Goal: Task Accomplishment & Management: Complete application form

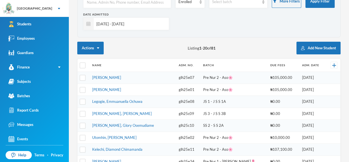
scroll to position [44, 0]
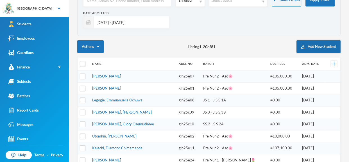
click at [321, 46] on button "Add New Student" at bounding box center [319, 46] width 44 height 13
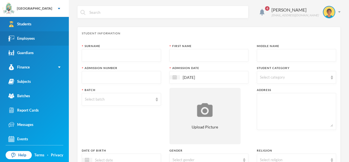
click at [38, 41] on link "Employees" at bounding box center [34, 38] width 69 height 14
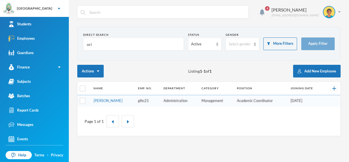
click at [100, 42] on input "ori" at bounding box center [133, 44] width 94 height 13
type input "o"
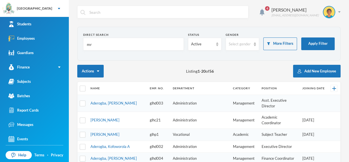
type input "m"
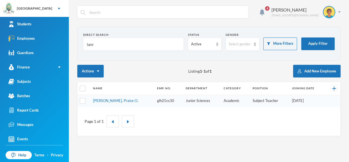
type input "lanre"
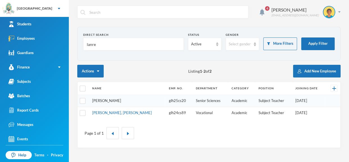
click at [117, 101] on link "[PERSON_NAME]" at bounding box center [106, 100] width 29 height 4
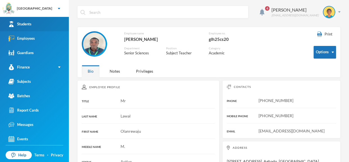
click at [61, 25] on link "Students" at bounding box center [34, 24] width 69 height 14
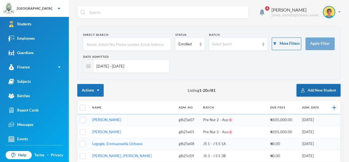
click at [321, 92] on button "Add New Student" at bounding box center [319, 90] width 44 height 13
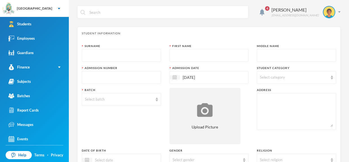
click at [148, 54] on input "text" at bounding box center [121, 55] width 73 height 13
type input "Oloyede"
click at [208, 60] on input "text" at bounding box center [209, 55] width 73 height 13
type input "Darasimi"
click at [276, 58] on input "text" at bounding box center [296, 55] width 73 height 13
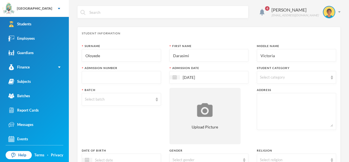
type input "Victoria"
click at [332, 77] on img at bounding box center [332, 77] width 2 height 4
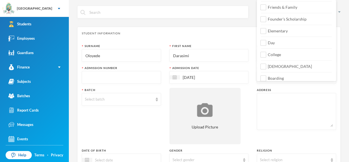
scroll to position [71, 0]
click at [267, 56] on label "College" at bounding box center [296, 52] width 71 height 9
click at [267, 56] on input "College" at bounding box center [264, 54] width 6 height 6
checkbox input "true"
click at [263, 41] on input "Day" at bounding box center [264, 43] width 6 height 6
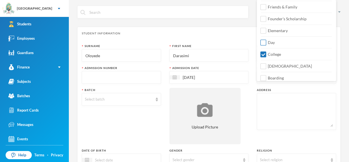
checkbox input "true"
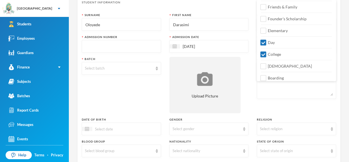
scroll to position [32, 0]
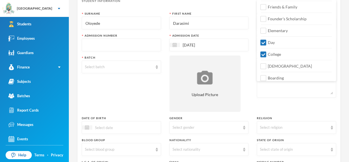
click at [141, 48] on input "text" at bounding box center [121, 45] width 73 height 13
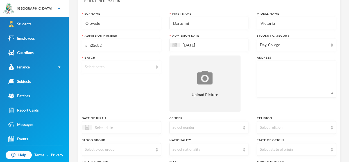
type input "glh25c82"
click at [156, 67] on img at bounding box center [157, 67] width 2 height 4
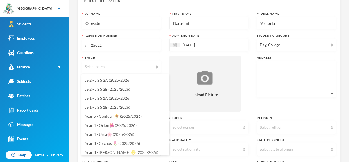
scroll to position [73, 0]
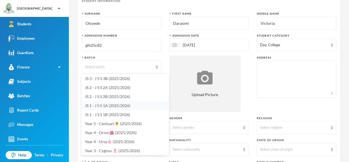
click at [141, 106] on li "JS 1 - J S S 1A (2025/2026)" at bounding box center [125, 105] width 87 height 9
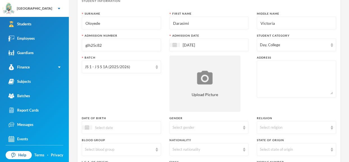
click at [148, 128] on div at bounding box center [121, 127] width 79 height 13
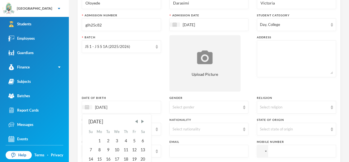
scroll to position [54, 0]
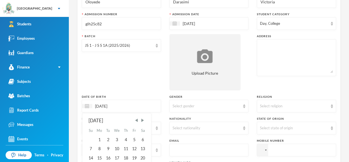
type input "[DATE]"
click at [127, 101] on div "[DATE] [DATE] Su Mo Tu We Th Fr Sa 1 2 3 4 5 6 7 8 9 10 11 12 13 14 15 16 17 18…" at bounding box center [121, 106] width 79 height 13
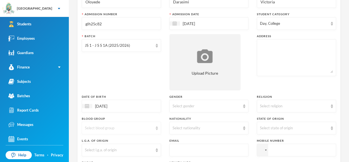
click at [157, 129] on img at bounding box center [157, 128] width 2 height 4
click at [117, 49] on li "A+" at bounding box center [121, 51] width 79 height 9
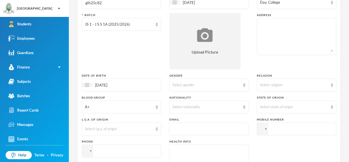
scroll to position [75, 0]
click at [157, 130] on img at bounding box center [157, 128] width 2 height 4
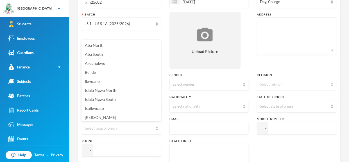
click at [333, 85] on img at bounding box center [332, 84] width 2 height 4
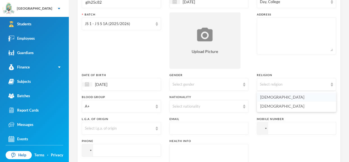
click at [327, 93] on li "[DEMOGRAPHIC_DATA]" at bounding box center [296, 97] width 79 height 9
click at [333, 107] on img at bounding box center [332, 106] width 2 height 4
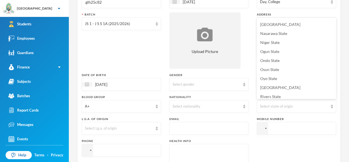
scroll to position [216, 0]
click at [290, 49] on li "Ogun State" at bounding box center [296, 50] width 79 height 9
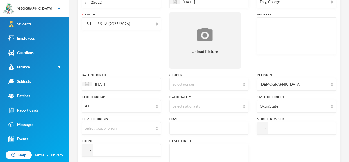
click at [280, 34] on textarea at bounding box center [296, 36] width 73 height 31
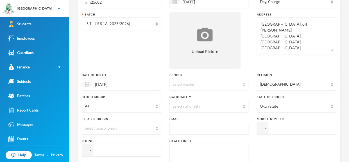
type textarea "[GEOGRAPHIC_DATA], off [PERSON_NAME][GEOGRAPHIC_DATA], [GEOGRAPHIC_DATA],[GEOGR…"
click at [245, 83] on div "Select gender" at bounding box center [209, 84] width 79 height 13
click at [231, 107] on li "[DEMOGRAPHIC_DATA]" at bounding box center [208, 106] width 79 height 9
click at [280, 126] on input "tel" at bounding box center [296, 128] width 79 height 13
click at [229, 129] on input "text" at bounding box center [209, 128] width 73 height 13
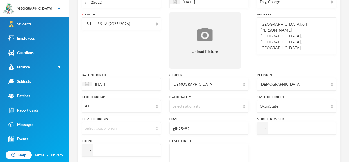
type input "glh25c82"
click at [156, 129] on img at bounding box center [157, 128] width 2 height 4
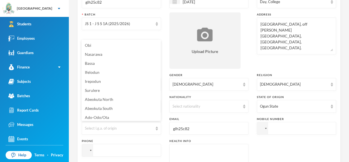
click at [143, 150] on input "tel" at bounding box center [121, 150] width 79 height 13
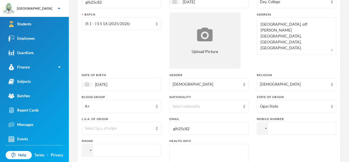
click at [272, 126] on input "tel" at bounding box center [296, 128] width 79 height 13
type input "[PHONE_NUMBER]"
click at [86, 149] on div at bounding box center [86, 150] width 4 height 3
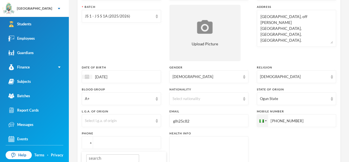
click at [105, 145] on input "tel" at bounding box center [121, 142] width 79 height 13
click at [100, 145] on input "tel" at bounding box center [121, 142] width 79 height 13
type input "[PHONE_NUMBER]"
click at [157, 122] on img at bounding box center [157, 121] width 2 height 4
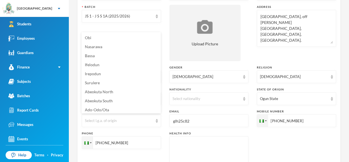
click at [201, 154] on textarea at bounding box center [209, 154] width 73 height 31
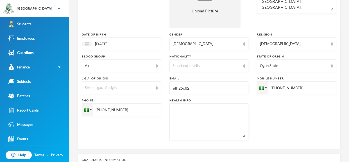
scroll to position [117, 0]
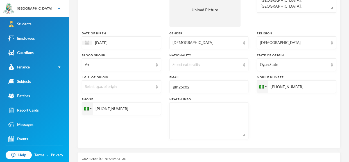
click at [230, 105] on textarea at bounding box center [209, 120] width 73 height 31
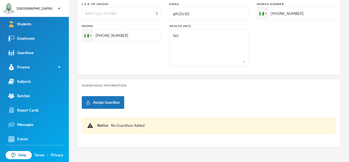
scroll to position [191, 0]
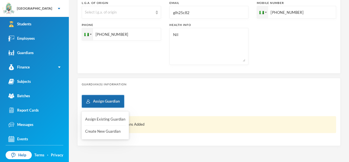
type textarea "Nil"
click at [107, 100] on button "Assign Guardian" at bounding box center [103, 101] width 42 height 13
click at [111, 131] on button "Create New Guardian" at bounding box center [105, 131] width 41 height 10
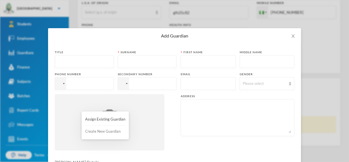
click at [102, 131] on button "Create New Guardian" at bounding box center [105, 131] width 41 height 10
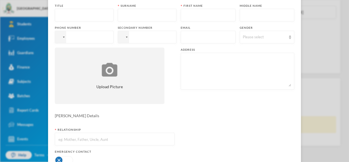
scroll to position [0, 0]
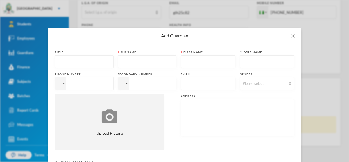
click at [86, 62] on input "text" at bounding box center [84, 61] width 53 height 13
type input "Mr."
click at [125, 61] on input "text" at bounding box center [147, 61] width 53 height 13
type input "Gbenga"
click at [184, 60] on input "text" at bounding box center [208, 61] width 49 height 13
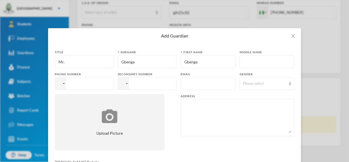
type input "Gbenga"
click at [143, 62] on input "Gbenga" at bounding box center [147, 61] width 53 height 13
type input "G"
click at [126, 62] on input ")loyede" at bounding box center [147, 61] width 53 height 13
click at [121, 62] on input ")loyede" at bounding box center [147, 61] width 53 height 13
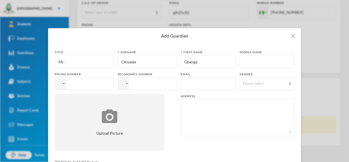
type input "Oloyede"
click at [83, 85] on input "tel" at bounding box center [84, 83] width 59 height 13
type input "[PHONE_NUMBER]"
click at [141, 80] on input "tel" at bounding box center [147, 83] width 59 height 13
type input "[PHONE_NUMBER]"
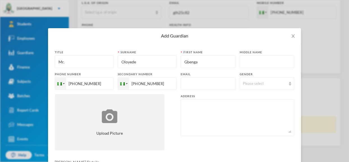
click at [188, 86] on input "text" at bounding box center [208, 83] width 49 height 13
type input "[EMAIL_ADDRESS][DOMAIN_NAME]"
click at [290, 84] on img at bounding box center [290, 84] width 2 height 4
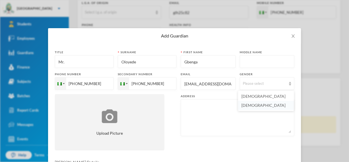
click at [273, 104] on li "[DEMOGRAPHIC_DATA]" at bounding box center [266, 105] width 56 height 9
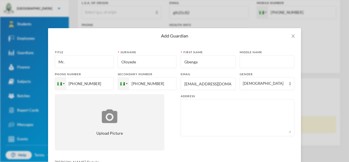
click at [204, 109] on textarea at bounding box center [237, 117] width 107 height 31
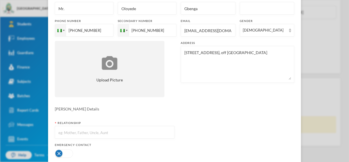
scroll to position [55, 0]
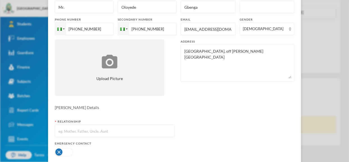
click at [253, 52] on textarea "[GEOGRAPHIC_DATA], off [PERSON_NAME][GEOGRAPHIC_DATA]" at bounding box center [237, 63] width 107 height 31
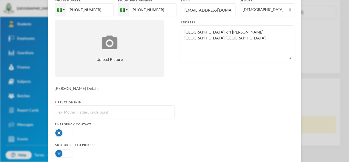
scroll to position [75, 0]
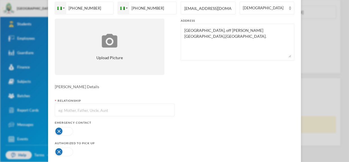
type textarea "[GEOGRAPHIC_DATA], off [PERSON_NAME][GEOGRAPHIC_DATA],[GEOGRAPHIC_DATA]."
click at [139, 109] on input "text" at bounding box center [115, 110] width 114 height 13
click at [130, 111] on input "text" at bounding box center [115, 110] width 114 height 13
type input "Father"
click at [58, 131] on button "button" at bounding box center [64, 131] width 18 height 8
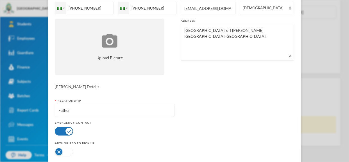
click at [59, 151] on button "button" at bounding box center [64, 151] width 18 height 8
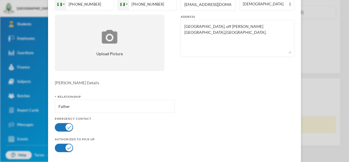
scroll to position [105, 0]
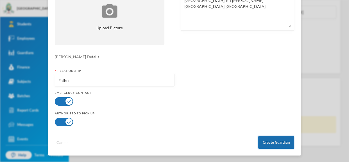
click at [272, 145] on button "Create Guardian" at bounding box center [276, 142] width 36 height 13
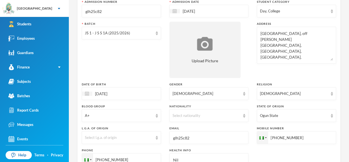
scroll to position [67, 0]
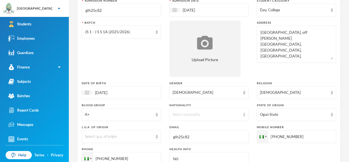
click at [244, 116] on div "Select nationality" at bounding box center [209, 114] width 79 height 13
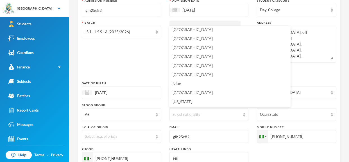
scroll to position [1388, 0]
click at [208, 71] on li "[GEOGRAPHIC_DATA]" at bounding box center [229, 73] width 121 height 9
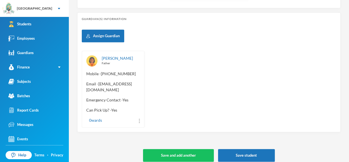
scroll to position [262, 0]
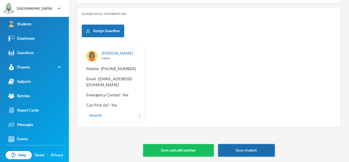
click at [261, 149] on button "Save student" at bounding box center [246, 150] width 57 height 13
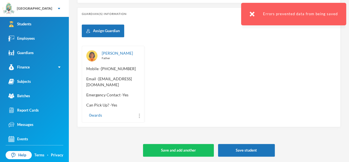
click at [254, 15] on img at bounding box center [252, 14] width 5 height 5
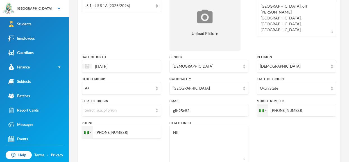
scroll to position [94, 0]
click at [157, 112] on div "Select l.g.a. of origin" at bounding box center [121, 109] width 79 height 13
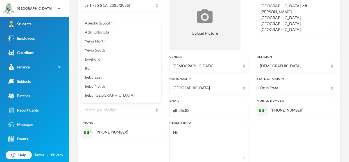
scroll to position [67, 0]
click at [122, 65] on li "Ifo" at bounding box center [121, 67] width 79 height 9
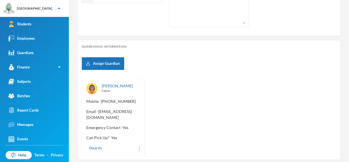
scroll to position [262, 0]
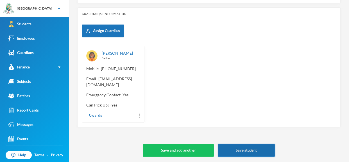
click at [240, 149] on button "Save student" at bounding box center [246, 150] width 57 height 13
click at [253, 144] on button "Save student" at bounding box center [246, 150] width 57 height 13
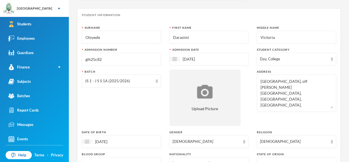
scroll to position [0, 0]
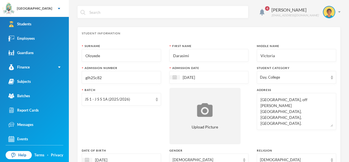
click at [128, 78] on input "glh25c82" at bounding box center [121, 77] width 73 height 13
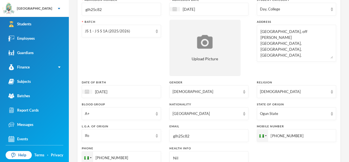
scroll to position [70, 0]
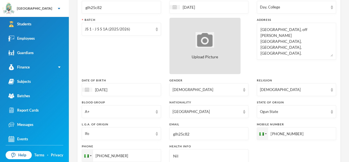
click at [209, 58] on span "Upload Picture" at bounding box center [205, 57] width 26 height 6
type input "C:\fakepath\1001414995.jpeg"
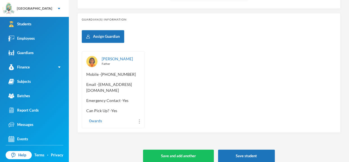
scroll to position [262, 0]
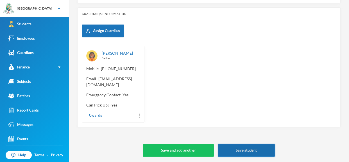
click at [250, 145] on button "Save student" at bounding box center [246, 150] width 57 height 13
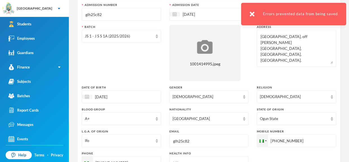
scroll to position [64, 0]
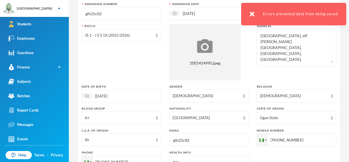
click at [209, 139] on input "glh25c82" at bounding box center [209, 140] width 73 height 13
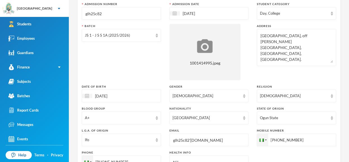
click at [190, 139] on input "glh25c82'[DOMAIN_NAME]" at bounding box center [209, 140] width 73 height 13
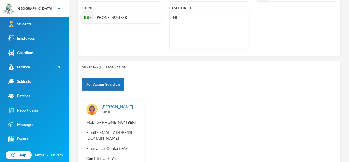
scroll to position [262, 0]
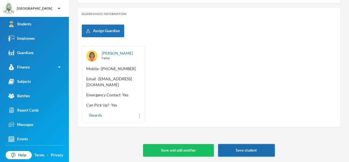
type input "[EMAIL_ADDRESS][DOMAIN_NAME]"
click at [254, 149] on button "Save student" at bounding box center [246, 150] width 57 height 13
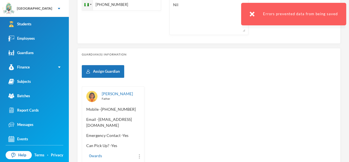
scroll to position [219, 0]
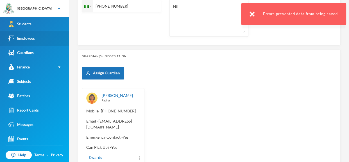
click at [53, 42] on link "Employees" at bounding box center [34, 38] width 69 height 14
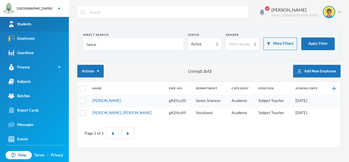
click at [52, 30] on link "Students" at bounding box center [34, 24] width 69 height 14
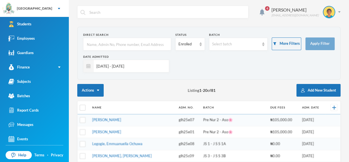
click at [122, 44] on input "text" at bounding box center [127, 44] width 82 height 13
type input "ayool"
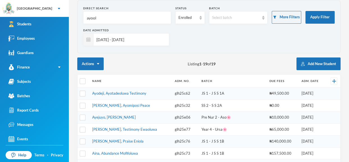
scroll to position [27, 0]
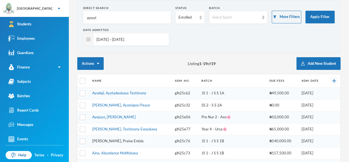
click at [128, 140] on link "[PERSON_NAME], Praise Eniola" at bounding box center [117, 140] width 51 height 4
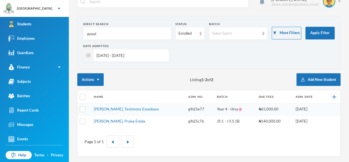
scroll to position [10, 0]
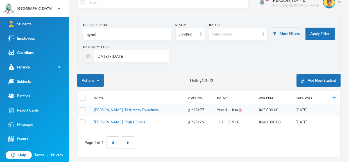
click at [111, 16] on div "4 Omisakin Oluwaseun [EMAIL_ADDRESS][DOMAIN_NAME]" at bounding box center [208, 6] width 263 height 21
click at [109, 36] on input "ayool" at bounding box center [127, 34] width 82 height 13
type input "a"
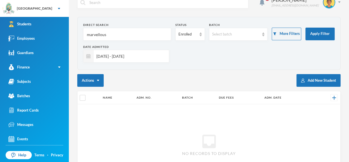
scroll to position [41, 0]
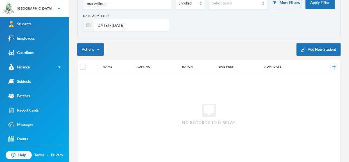
click at [115, 6] on input "marvellous" at bounding box center [127, 3] width 82 height 13
click at [111, 6] on input "marvellous" at bounding box center [127, 3] width 82 height 13
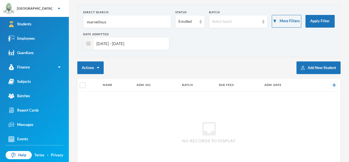
scroll to position [24, 0]
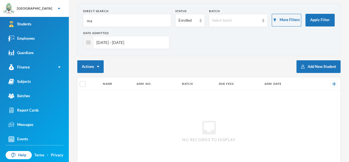
type input "m"
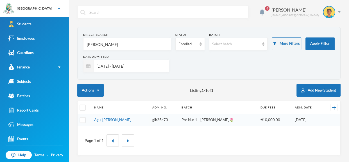
scroll to position [0, 0]
click at [117, 42] on input "[PERSON_NAME]" at bounding box center [127, 44] width 82 height 13
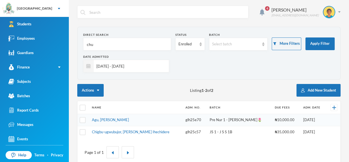
click at [158, 40] on input "chu" at bounding box center [127, 44] width 82 height 13
click at [154, 42] on input "chu" at bounding box center [127, 44] width 82 height 13
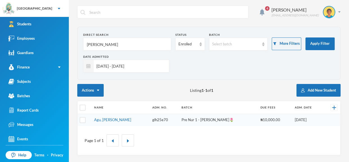
click at [157, 41] on input "[PERSON_NAME]" at bounding box center [127, 44] width 82 height 13
click at [148, 48] on input "[PERSON_NAME]" at bounding box center [127, 44] width 82 height 13
type input "c"
type input "m"
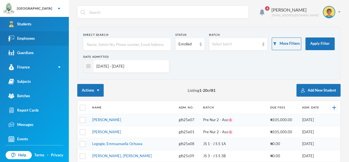
click at [51, 35] on link "Employees" at bounding box center [34, 38] width 69 height 14
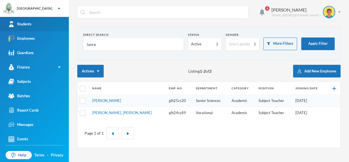
click at [48, 25] on link "Students" at bounding box center [34, 24] width 69 height 14
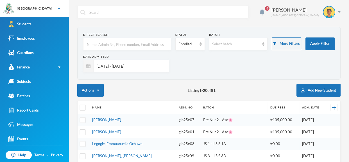
click at [110, 46] on input "text" at bounding box center [127, 44] width 82 height 13
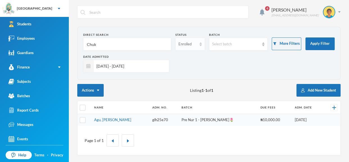
type input "Chuk"
click at [201, 45] on img at bounding box center [201, 44] width 2 height 4
click at [190, 75] on span "Dropped" at bounding box center [187, 74] width 16 height 5
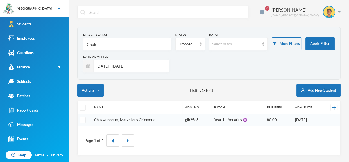
click at [141, 119] on link "Chukwunedum, Marvellous Chiemerie" at bounding box center [124, 119] width 61 height 4
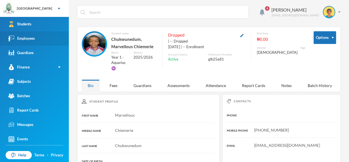
click at [36, 39] on link "Employees" at bounding box center [34, 38] width 69 height 14
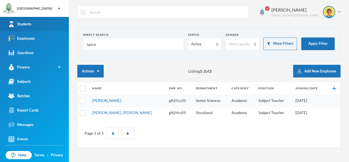
click at [41, 21] on link "Students" at bounding box center [34, 24] width 69 height 14
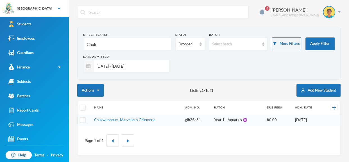
click at [122, 40] on input "Chuk" at bounding box center [127, 44] width 82 height 13
type input "C"
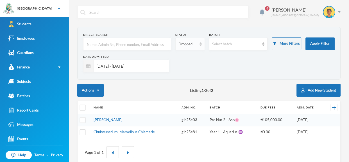
click at [202, 45] on img at bounding box center [201, 44] width 2 height 4
click at [191, 58] on span "Enrolled" at bounding box center [186, 56] width 15 height 5
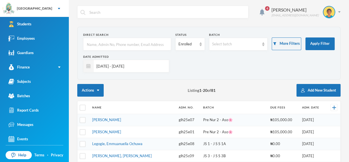
click at [154, 46] on input "text" at bounding box center [127, 44] width 82 height 13
click at [311, 94] on button "Add New Student" at bounding box center [319, 90] width 44 height 13
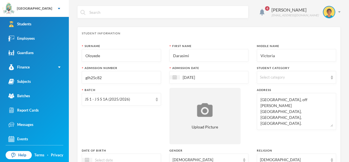
click at [112, 76] on input "glh25c82" at bounding box center [121, 77] width 73 height 13
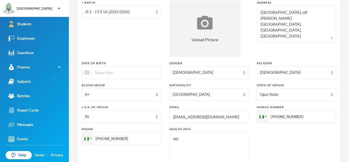
scroll to position [89, 0]
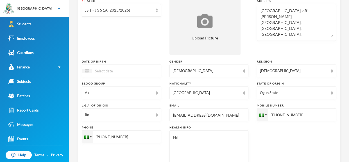
type input "glh25c83"
click at [189, 115] on input "[EMAIL_ADDRESS][DOMAIN_NAME]" at bounding box center [209, 115] width 73 height 13
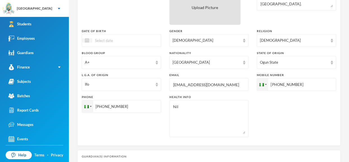
scroll to position [94, 0]
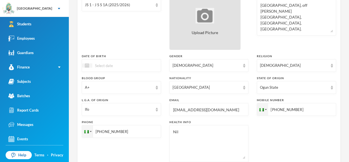
type input "[EMAIL_ADDRESS][DOMAIN_NAME]"
click at [219, 36] on div "Upload Picture" at bounding box center [205, 22] width 71 height 56
type input "C:\fakepath\1001414995.jpeg"
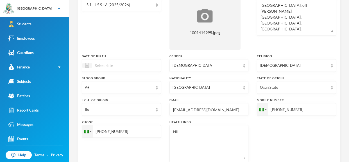
scroll to position [262, 0]
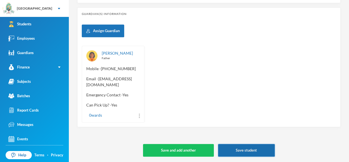
click at [249, 148] on button "Save student" at bounding box center [246, 150] width 57 height 13
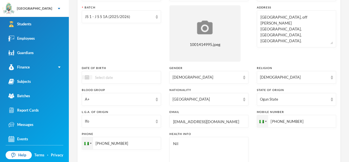
scroll to position [83, 0]
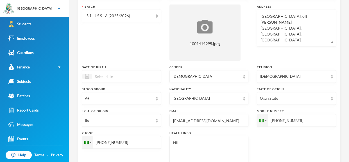
click at [107, 78] on input at bounding box center [115, 76] width 47 height 6
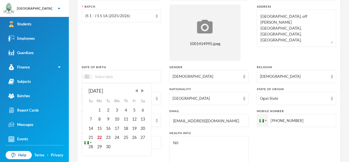
type input "2"
click at [148, 48] on div "Batch JS 1 - J S S 1A (2025/2026)" at bounding box center [121, 32] width 79 height 56
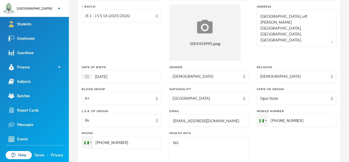
click at [114, 77] on input "[DATE]" at bounding box center [115, 76] width 47 height 6
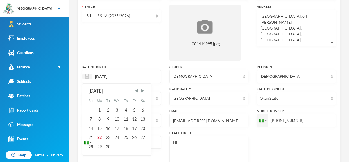
type input "[DATE]"
click at [129, 63] on div "Surname [PERSON_NAME] First Name [PERSON_NAME] Middle Name [PERSON_NAME] Admiss…" at bounding box center [209, 69] width 254 height 216
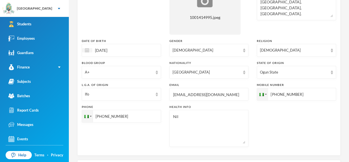
scroll to position [0, 0]
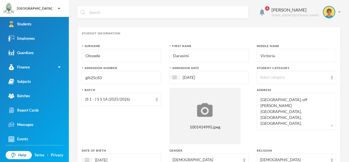
click at [333, 79] on div "Select category" at bounding box center [296, 77] width 79 height 13
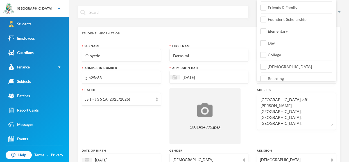
scroll to position [71, 0]
click at [286, 41] on label "Day" at bounding box center [296, 40] width 71 height 9
click at [267, 41] on input "Day" at bounding box center [264, 43] width 6 height 6
checkbox input "true"
click at [286, 55] on label "College" at bounding box center [296, 52] width 71 height 9
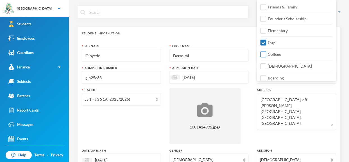
click at [267, 55] on input "College" at bounding box center [264, 54] width 6 height 6
checkbox input "true"
click at [246, 62] on div "Surname [PERSON_NAME] First Name [PERSON_NAME] Middle Name [PERSON_NAME] Admiss…" at bounding box center [209, 152] width 254 height 216
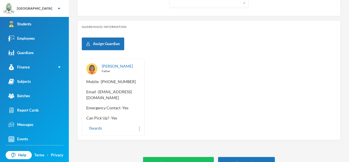
scroll to position [262, 0]
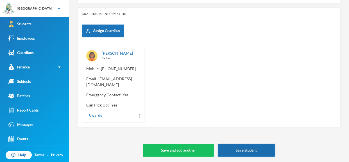
click at [254, 144] on button "Save student" at bounding box center [246, 150] width 57 height 13
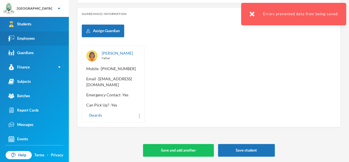
click at [35, 38] on div "Employees" at bounding box center [21, 38] width 26 height 6
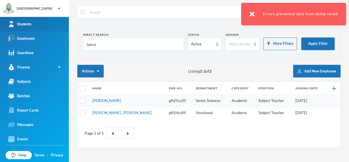
click at [35, 25] on link "Students" at bounding box center [34, 24] width 69 height 14
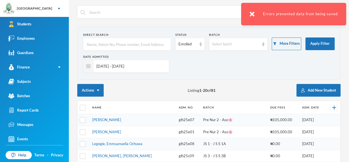
click at [134, 69] on input "[DATE] - [DATE]" at bounding box center [130, 66] width 73 height 13
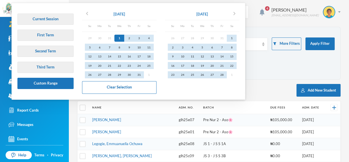
click at [270, 63] on div "Date Admitted [DATE] - [DATE]" at bounding box center [209, 66] width 252 height 22
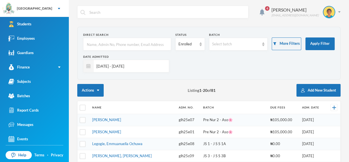
click at [145, 65] on input "[DATE] - [DATE]" at bounding box center [130, 66] width 73 height 13
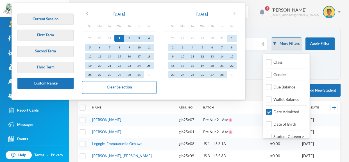
click at [292, 42] on button "More Filters" at bounding box center [286, 43] width 29 height 13
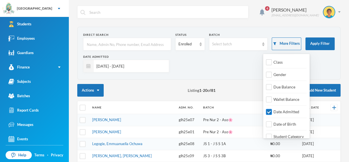
click at [270, 110] on input "Date Admitted" at bounding box center [269, 112] width 6 height 6
checkbox input "false"
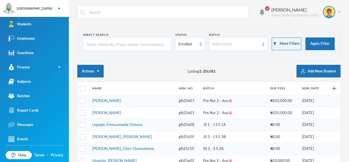
click at [243, 72] on div "Actions Listing 1 - 20 of 81 Add New Student" at bounding box center [208, 71] width 263 height 13
click at [152, 43] on input "text" at bounding box center [127, 44] width 82 height 13
click at [102, 39] on input "text" at bounding box center [127, 44] width 82 height 13
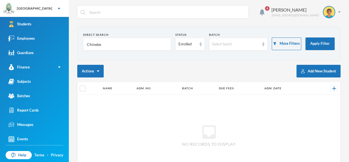
scroll to position [26, 0]
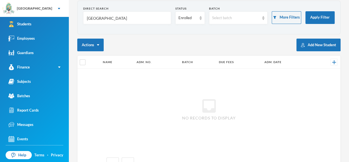
click at [109, 18] on input "[GEOGRAPHIC_DATA]" at bounding box center [127, 18] width 82 height 13
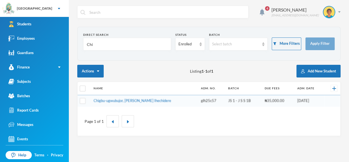
scroll to position [0, 0]
click at [200, 46] on div "Enrolled" at bounding box center [189, 44] width 29 height 13
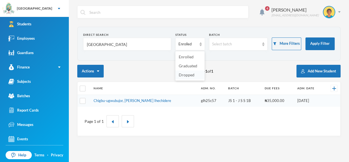
click at [189, 76] on span "Dropped" at bounding box center [187, 74] width 16 height 5
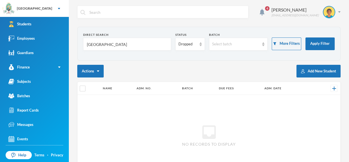
click at [138, 46] on input "[GEOGRAPHIC_DATA]" at bounding box center [127, 44] width 82 height 13
click at [200, 47] on div "Dropped" at bounding box center [189, 44] width 29 height 13
click at [195, 56] on li "Enrolled" at bounding box center [189, 56] width 29 height 9
click at [125, 51] on form "Direct Search Chine Status Enrolled Batch Select batch More Filters Apply Filter" at bounding box center [209, 44] width 252 height 22
click at [119, 47] on input "[GEOGRAPHIC_DATA]" at bounding box center [127, 44] width 82 height 13
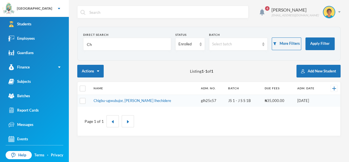
type input "C"
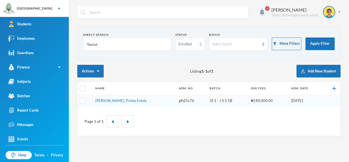
click at [201, 47] on div "Enrolled" at bounding box center [189, 44] width 29 height 13
click at [196, 73] on li "Dropped" at bounding box center [189, 74] width 29 height 9
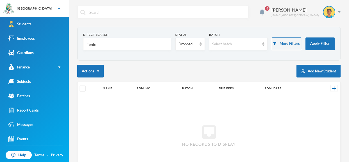
click at [196, 73] on div "Actions Add New Student" at bounding box center [208, 71] width 263 height 13
click at [133, 44] on input "Teniol" at bounding box center [127, 44] width 82 height 13
type input "T"
type input "Akinlaso"
click at [200, 45] on img at bounding box center [201, 44] width 2 height 4
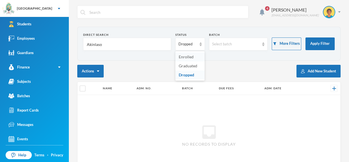
click at [194, 57] on li "Enrolled" at bounding box center [189, 56] width 29 height 9
click at [202, 104] on div "inbox No records to display" at bounding box center [209, 135] width 263 height 80
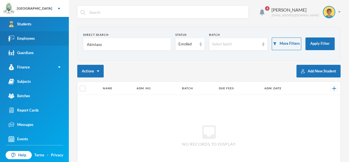
click at [44, 44] on link "Employees" at bounding box center [34, 38] width 69 height 14
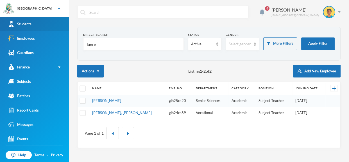
click at [35, 20] on link "Students" at bounding box center [34, 24] width 69 height 14
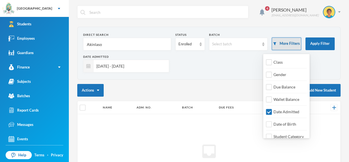
click at [288, 42] on button "More Filters" at bounding box center [286, 43] width 29 height 13
click at [269, 109] on input "Date Admitted" at bounding box center [269, 112] width 6 height 6
checkbox input "false"
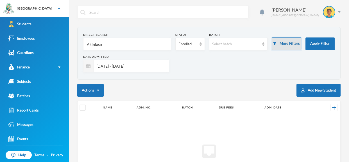
click at [285, 40] on button "More Filters" at bounding box center [286, 43] width 29 height 13
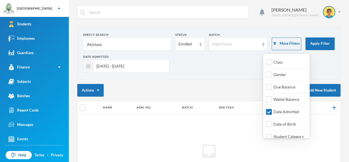
click at [269, 108] on div "Date Admitted" at bounding box center [284, 111] width 36 height 10
click at [268, 109] on input "Date Admitted" at bounding box center [269, 112] width 6 height 6
checkbox input "false"
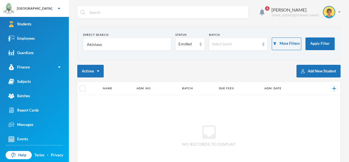
click at [156, 53] on form "Direct Search Akinlaso Status Enrolled Batch Select batch More Filters Apply Fi…" at bounding box center [209, 44] width 252 height 22
click at [140, 42] on input "Akinlaso" at bounding box center [127, 44] width 82 height 13
click at [134, 48] on input "Akinlaso" at bounding box center [127, 44] width 82 height 13
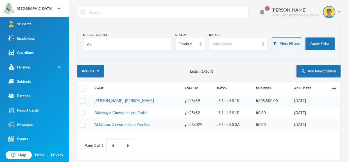
type input "A"
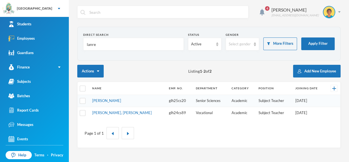
click at [123, 45] on input "lanre" at bounding box center [133, 44] width 94 height 13
type input "l"
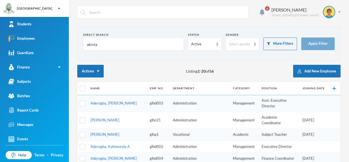
type input "akinlas"
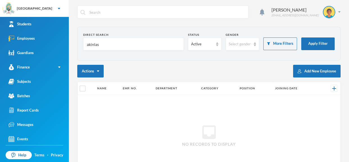
click at [107, 44] on input "akinlas" at bounding box center [133, 44] width 94 height 13
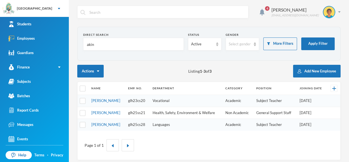
scroll to position [3, 0]
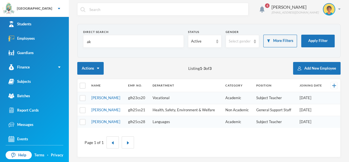
type input "a"
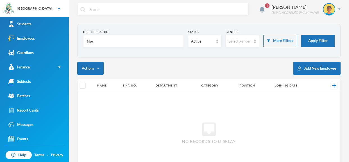
type input "N"
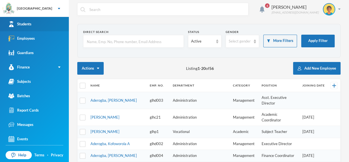
click at [48, 19] on link "Students" at bounding box center [34, 24] width 69 height 14
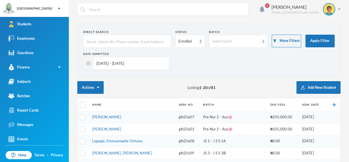
click at [152, 61] on input "[DATE] - [DATE]" at bounding box center [130, 63] width 73 height 13
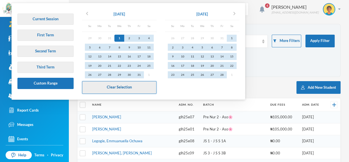
click at [139, 83] on button "Clear Selection" at bounding box center [119, 87] width 75 height 13
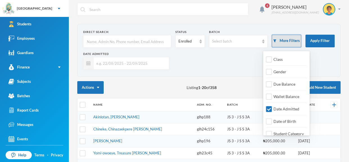
click at [293, 39] on button "More Filters" at bounding box center [286, 41] width 29 height 13
click at [269, 106] on input "Date Admitted" at bounding box center [269, 109] width 6 height 6
checkbox input "false"
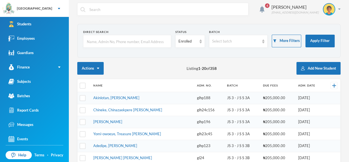
click at [150, 37] on input "text" at bounding box center [127, 41] width 82 height 13
type input "teni"
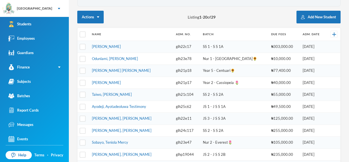
scroll to position [55, 0]
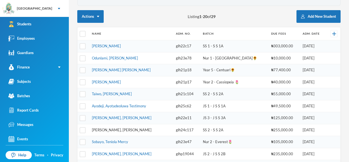
click at [130, 127] on link "Martins, Teniola Feyisola" at bounding box center [122, 129] width 60 height 4
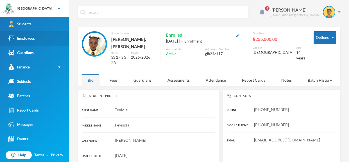
click at [53, 44] on link "Employees" at bounding box center [34, 38] width 69 height 14
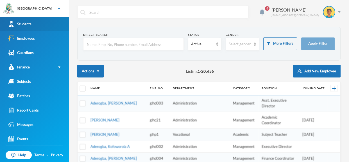
click at [48, 23] on link "Students" at bounding box center [34, 24] width 69 height 14
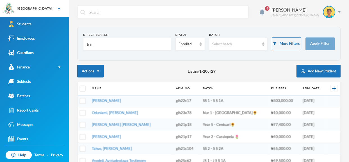
click at [119, 43] on input "teni" at bounding box center [127, 44] width 82 height 13
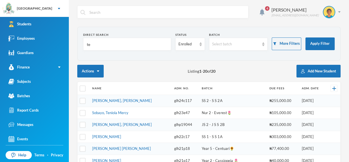
type input "t"
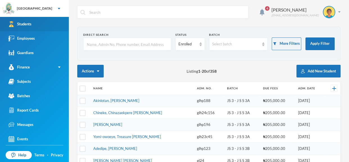
click at [36, 27] on link "Students" at bounding box center [34, 24] width 69 height 14
click at [110, 42] on input "text" at bounding box center [127, 44] width 82 height 13
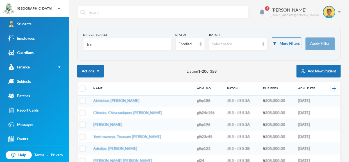
type input "teni"
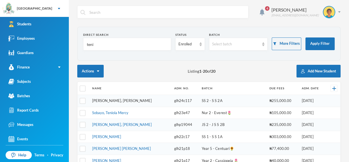
click at [127, 102] on link "Martins, Teniola Feyisola" at bounding box center [122, 100] width 60 height 4
click at [99, 46] on input "teni" at bounding box center [127, 44] width 82 height 13
type input "t"
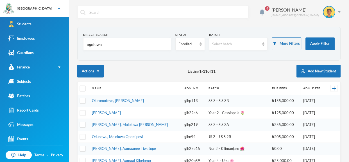
click at [150, 47] on input "ogoluwa" at bounding box center [127, 44] width 82 height 13
type input "o"
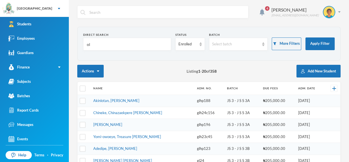
type input "olu"
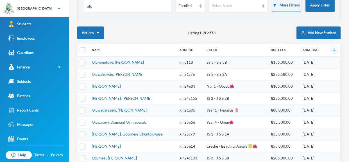
scroll to position [40, 0]
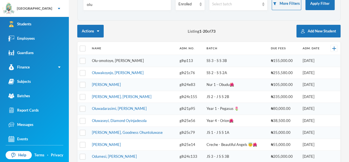
click at [120, 62] on link "Olu-omotoye, Ogooluwa Ayomikun" at bounding box center [118, 60] width 52 height 4
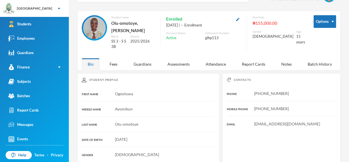
scroll to position [16, 0]
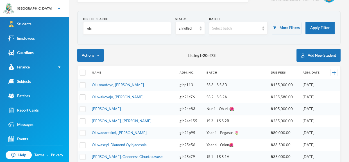
click at [100, 30] on input "olu" at bounding box center [127, 28] width 82 height 13
type input "o"
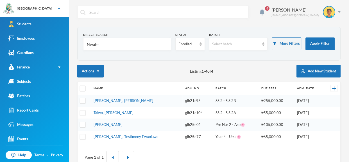
type input "Nwafor"
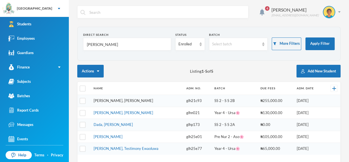
click at [125, 99] on link "Nwafor, Helen Chisom" at bounding box center [124, 100] width 60 height 4
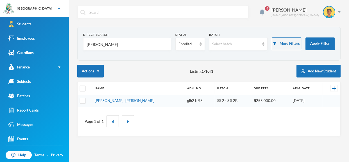
click at [121, 47] on input "Nwafor" at bounding box center [127, 44] width 82 height 13
type input "N"
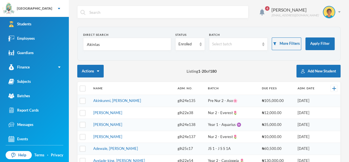
type input "Akinlaso"
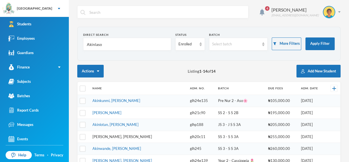
click at [131, 135] on link "Akinlaso, Oluwadarisimi Daniel" at bounding box center [123, 136] width 60 height 4
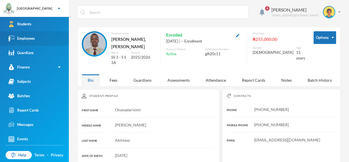
click at [58, 40] on link "Employees" at bounding box center [34, 38] width 69 height 14
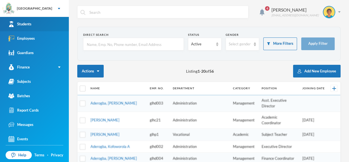
click at [42, 19] on link "Students" at bounding box center [34, 24] width 69 height 14
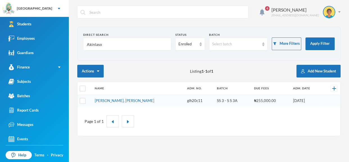
click at [133, 41] on input "Akinlaso" at bounding box center [127, 44] width 82 height 13
click at [323, 66] on button "Add New Student" at bounding box center [319, 71] width 44 height 13
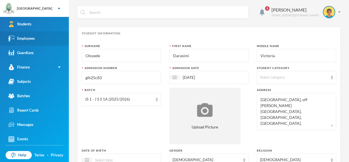
click at [44, 41] on link "Employees" at bounding box center [34, 38] width 69 height 14
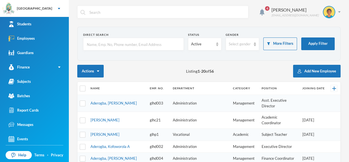
click at [300, 5] on div "4 Omisakin Oluwaseun oluwaseun.omisakin@greenlandhall.org Direct Search Status …" at bounding box center [209, 81] width 280 height 162
click at [131, 41] on input "text" at bounding box center [133, 44] width 94 height 13
click at [60, 23] on link "Students" at bounding box center [34, 24] width 69 height 14
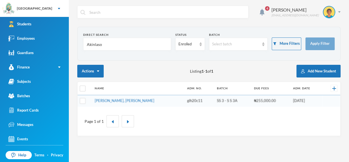
click at [110, 42] on input "Akinlaso" at bounding box center [127, 44] width 82 height 13
type input "A"
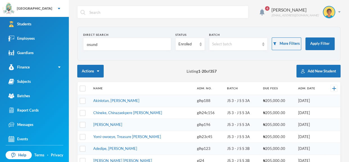
type input "osunde"
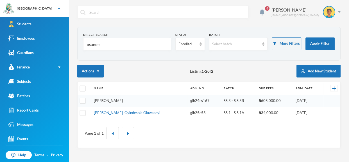
click at [123, 101] on link "Osunde, Emmanuel Osamagbe" at bounding box center [108, 100] width 29 height 4
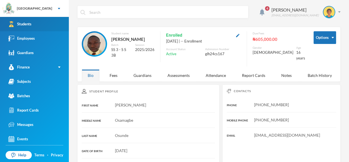
click at [17, 28] on link "Students" at bounding box center [34, 24] width 69 height 14
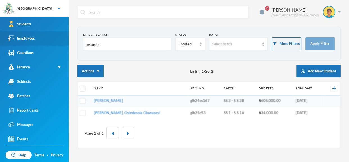
click at [24, 36] on div "Employees" at bounding box center [21, 38] width 26 height 6
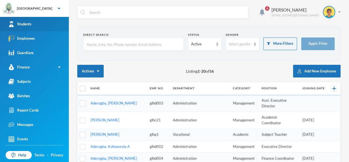
click at [30, 26] on div "Students" at bounding box center [19, 24] width 23 height 6
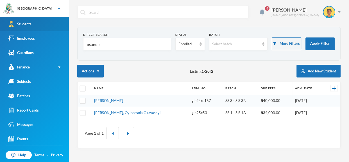
click at [38, 21] on link "Students" at bounding box center [34, 24] width 69 height 14
click at [105, 45] on input "osunde" at bounding box center [127, 44] width 82 height 13
type input "o"
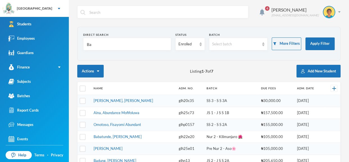
type input "Bad"
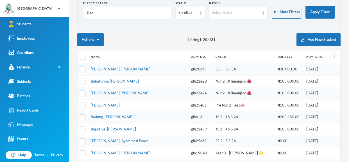
click at [119, 107] on link "[PERSON_NAME]" at bounding box center [105, 105] width 29 height 4
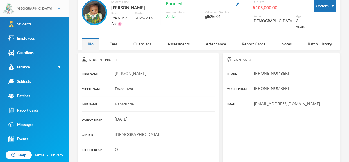
scroll to position [31, 0]
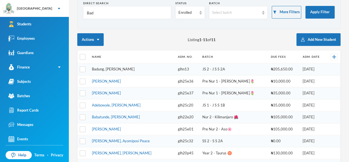
click at [102, 68] on link "Badung, Wisdom Joseph" at bounding box center [113, 69] width 43 height 4
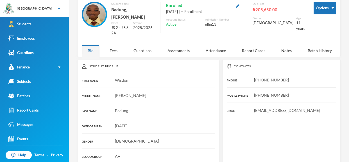
scroll to position [31, 0]
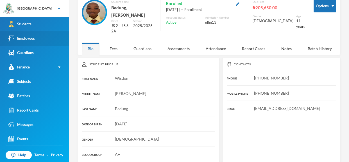
click at [37, 38] on link "Employees" at bounding box center [34, 38] width 69 height 14
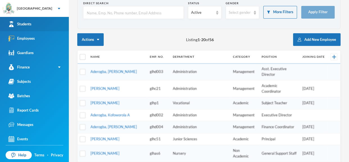
click at [35, 24] on link "Students" at bounding box center [34, 24] width 69 height 14
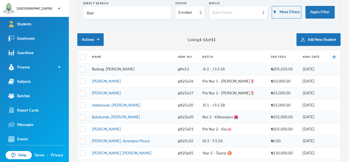
click at [129, 70] on link "Badung, Wisdom Joseph" at bounding box center [113, 69] width 43 height 4
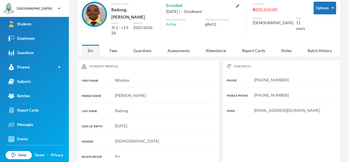
scroll to position [31, 0]
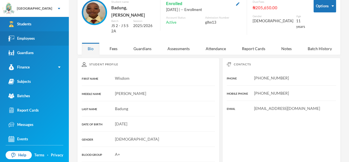
click at [33, 42] on link "Employees" at bounding box center [34, 38] width 69 height 14
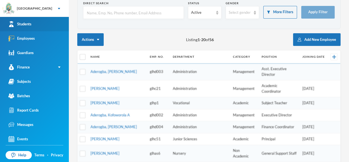
click at [38, 26] on link "Students" at bounding box center [34, 24] width 69 height 14
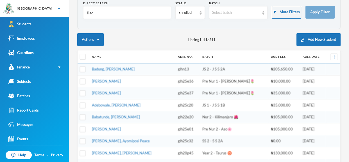
click at [126, 13] on input "Bad" at bounding box center [127, 12] width 82 height 13
type input "B"
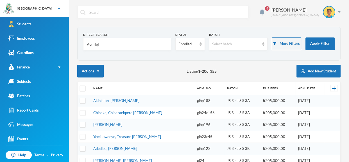
type input "Ayodeji"
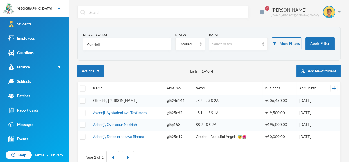
click at [129, 100] on link "Olamide, Ayodeji Richard" at bounding box center [115, 100] width 44 height 4
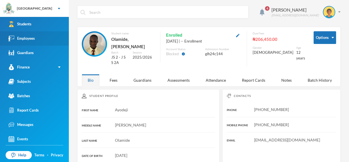
click at [57, 35] on link "Employees" at bounding box center [34, 38] width 69 height 14
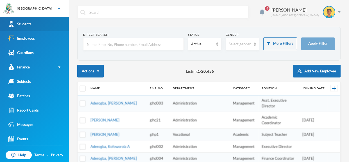
click at [47, 23] on link "Students" at bounding box center [34, 24] width 69 height 14
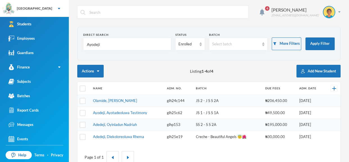
click at [124, 43] on input "Ayodeji" at bounding box center [127, 44] width 82 height 13
type input "A"
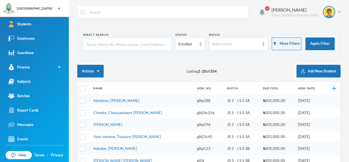
click at [126, 44] on input "text" at bounding box center [127, 44] width 82 height 13
click at [117, 42] on input "text" at bounding box center [127, 44] width 82 height 13
click at [119, 44] on input "text" at bounding box center [127, 44] width 82 height 13
click at [120, 42] on input "text" at bounding box center [127, 44] width 82 height 13
click at [132, 43] on input "text" at bounding box center [127, 44] width 82 height 13
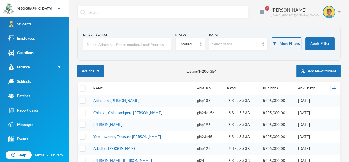
click at [161, 43] on input "text" at bounding box center [127, 44] width 82 height 13
click at [244, 25] on div "4 Omisakin Oluwaseun [EMAIL_ADDRESS][DOMAIN_NAME]" at bounding box center [208, 16] width 263 height 21
click at [157, 9] on input "text" at bounding box center [167, 12] width 157 height 13
click at [155, 49] on input "text" at bounding box center [127, 44] width 82 height 13
click at [151, 44] on input "text" at bounding box center [127, 44] width 82 height 13
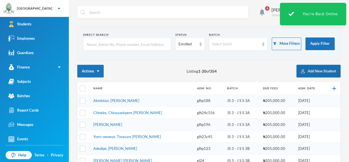
click at [319, 68] on button "Add New Student" at bounding box center [319, 71] width 44 height 13
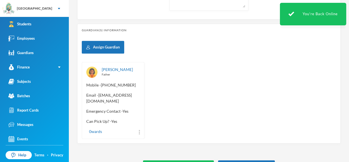
scroll to position [262, 0]
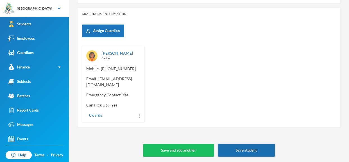
click at [252, 147] on button "Save student" at bounding box center [246, 150] width 57 height 13
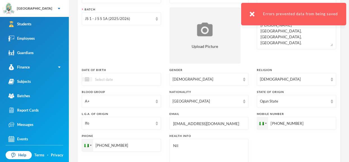
scroll to position [75, 0]
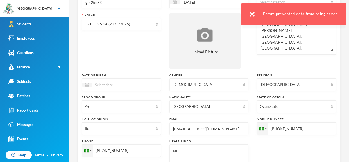
click at [118, 82] on input at bounding box center [115, 84] width 47 height 6
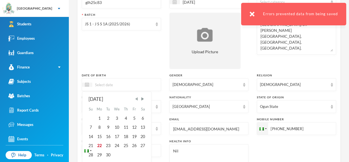
click at [137, 98] on span "Previous Month" at bounding box center [136, 98] width 5 height 5
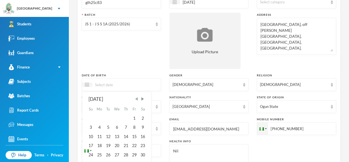
click at [137, 98] on span "Previous Month" at bounding box center [136, 98] width 5 height 5
click at [111, 84] on input at bounding box center [115, 84] width 47 height 6
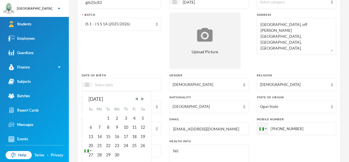
click at [139, 43] on div "Batch JS 1 - J S S 1A (2025/2026)" at bounding box center [121, 41] width 79 height 56
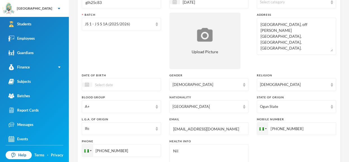
click at [139, 78] on div at bounding box center [121, 84] width 79 height 13
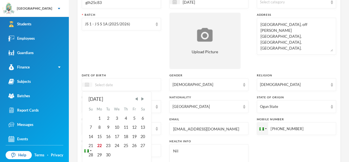
click at [85, 84] on img at bounding box center [87, 84] width 4 height 4
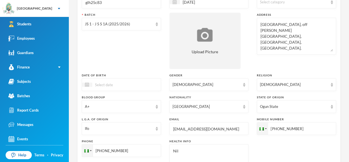
click at [117, 84] on input at bounding box center [115, 84] width 47 height 6
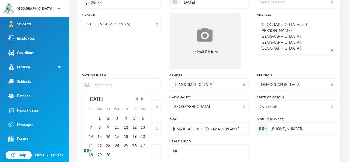
scroll to position [0, 0]
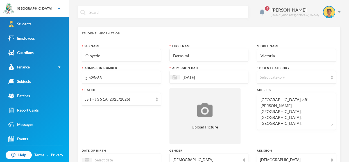
click at [109, 54] on input "Oloyede" at bounding box center [121, 55] width 73 height 13
click at [131, 116] on div "Batch JS 1 - J S S 1A (2025/2026)" at bounding box center [121, 116] width 79 height 56
click at [251, 114] on div "Surname Oloyede First Name Darasimi Middle Name Victoria Admission Number glh25…" at bounding box center [209, 152] width 254 height 216
click at [115, 125] on div "Batch JS 1 - J S S 1A (2025/2026)" at bounding box center [121, 116] width 79 height 56
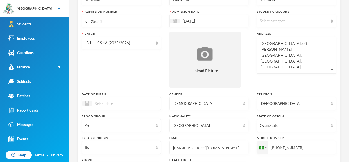
scroll to position [57, 0]
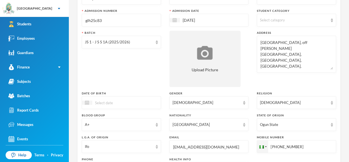
click at [148, 102] on div at bounding box center [121, 102] width 79 height 13
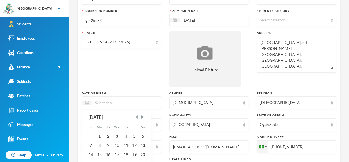
click at [139, 116] on span "Previous Month" at bounding box center [136, 116] width 5 height 5
click at [111, 115] on div "August 2025" at bounding box center [117, 117] width 57 height 7
click at [134, 135] on div "1" at bounding box center [134, 136] width 8 height 9
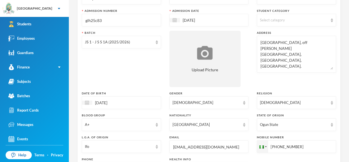
click at [118, 102] on input "[DATE]" at bounding box center [115, 102] width 47 height 6
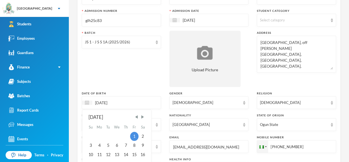
click at [119, 102] on input "[DATE]" at bounding box center [115, 102] width 47 height 6
type input "0"
click at [114, 102] on input "20/04/0002015" at bounding box center [115, 102] width 47 height 6
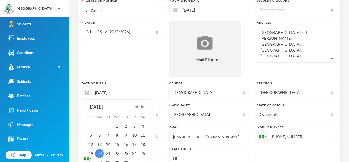
scroll to position [68, 0]
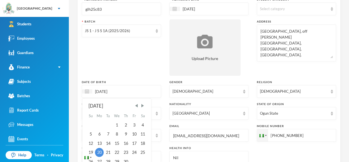
type input "20/04/2015"
click at [145, 76] on div "Surname Oloyede First Name Darasimi Middle Name Victoria Admission Number glh25…" at bounding box center [209, 84] width 254 height 216
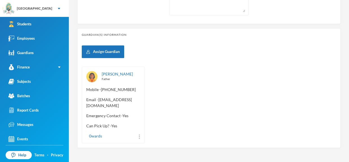
scroll to position [262, 0]
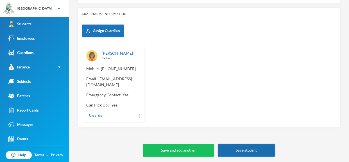
click at [255, 148] on button "Save student" at bounding box center [246, 150] width 57 height 13
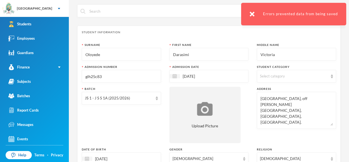
scroll to position [0, 0]
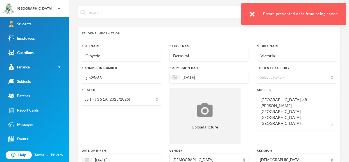
click at [332, 78] on img at bounding box center [332, 77] width 2 height 4
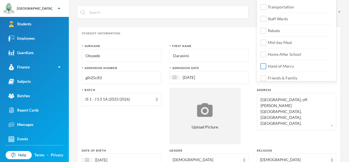
scroll to position [74, 0]
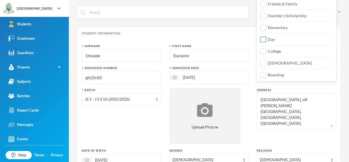
click at [296, 38] on label "Day" at bounding box center [296, 37] width 71 height 9
click at [267, 38] on input "Day" at bounding box center [264, 40] width 6 height 6
checkbox input "true"
click at [294, 55] on div "Transportation Staff Wards Rebate Mid-day Meal Home After School Hand of Mercy …" at bounding box center [296, 3] width 79 height 153
click at [265, 50] on input "College" at bounding box center [264, 51] width 6 height 6
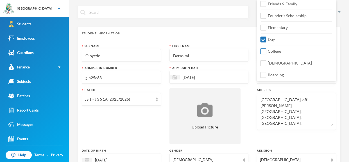
checkbox input "true"
click at [251, 66] on div "Surname Oloyede First Name Darasimi Middle Name Victoria Admission Number glh25…" at bounding box center [209, 152] width 254 height 216
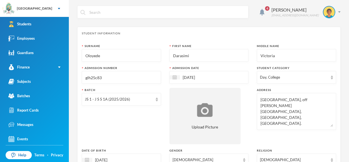
click at [249, 76] on div "Surname Oloyede First Name Darasimi Middle Name Victoria Admission Number glh25…" at bounding box center [209, 152] width 254 height 216
click at [250, 96] on div "Surname Oloyede First Name Darasimi Middle Name Victoria Admission Number glh25…" at bounding box center [209, 152] width 254 height 216
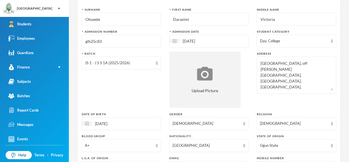
scroll to position [37, 0]
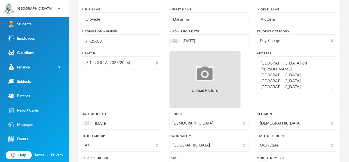
click at [208, 81] on div "Upload Picture" at bounding box center [205, 79] width 71 height 56
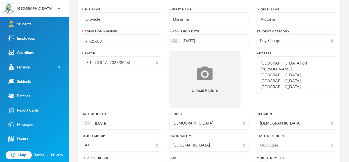
type input "C:\fakepath\1001414995.jpeg"
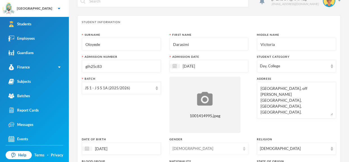
scroll to position [10, 0]
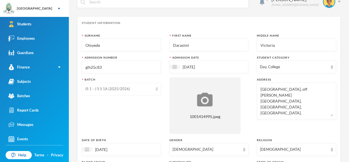
click at [157, 93] on div "JS 1 - J S S 1A (2025/2026)" at bounding box center [121, 88] width 79 height 13
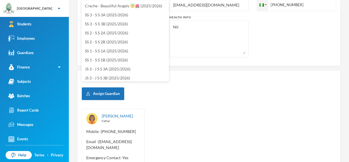
scroll to position [262, 0]
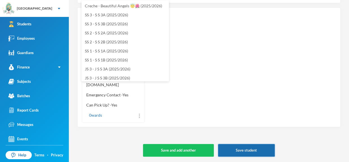
click at [236, 147] on button "Save student" at bounding box center [246, 150] width 57 height 13
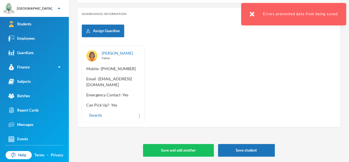
scroll to position [137, 0]
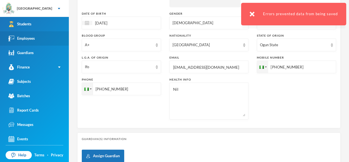
click at [29, 35] on div "Employees" at bounding box center [21, 38] width 26 height 6
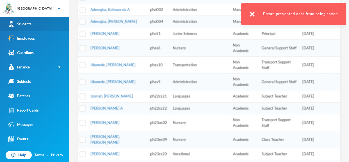
click at [39, 24] on link "Students" at bounding box center [34, 24] width 69 height 14
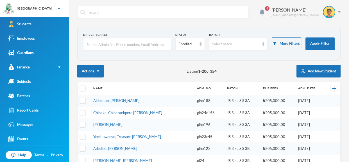
click at [123, 46] on input "text" at bounding box center [127, 44] width 82 height 13
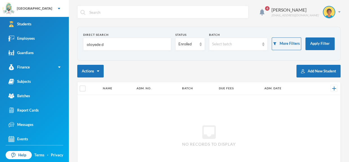
type input "oloyede da"
click at [324, 72] on button "Add New Student" at bounding box center [319, 71] width 44 height 13
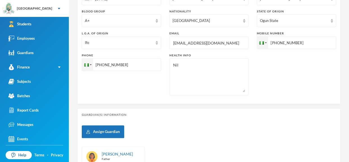
scroll to position [262, 0]
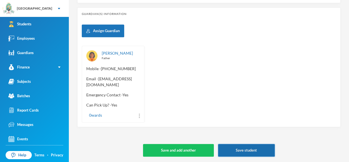
click at [241, 149] on button "Save student" at bounding box center [246, 150] width 57 height 13
